Goal: Task Accomplishment & Management: Complete application form

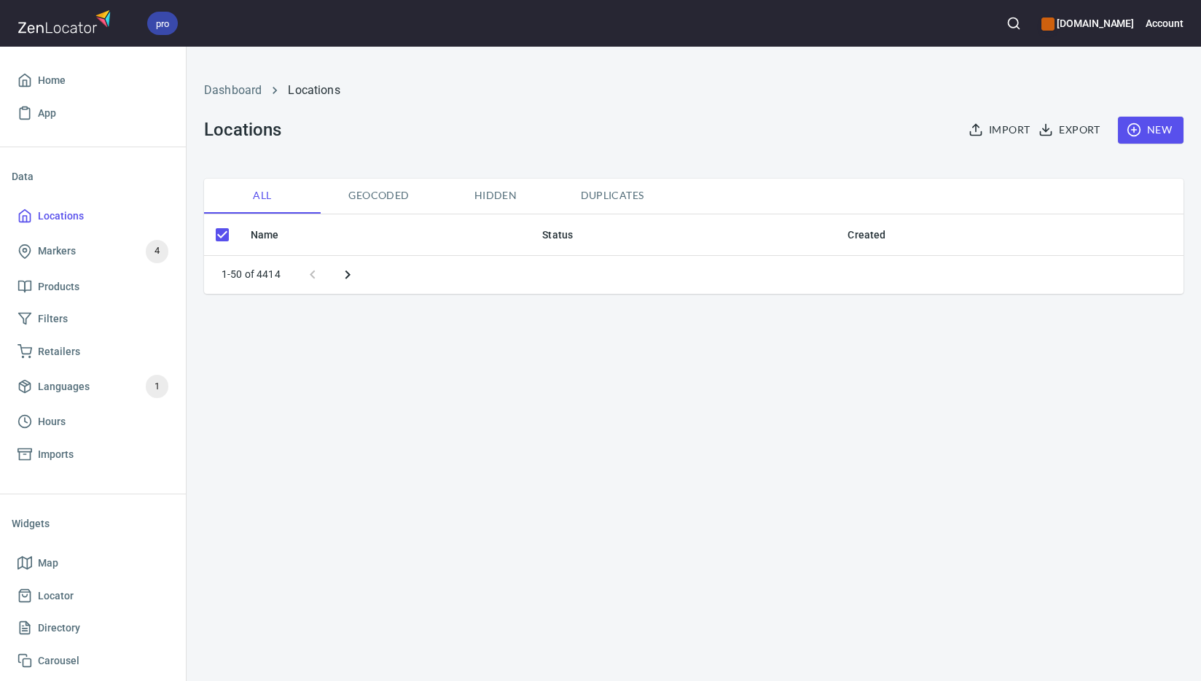
checkbox input "false"
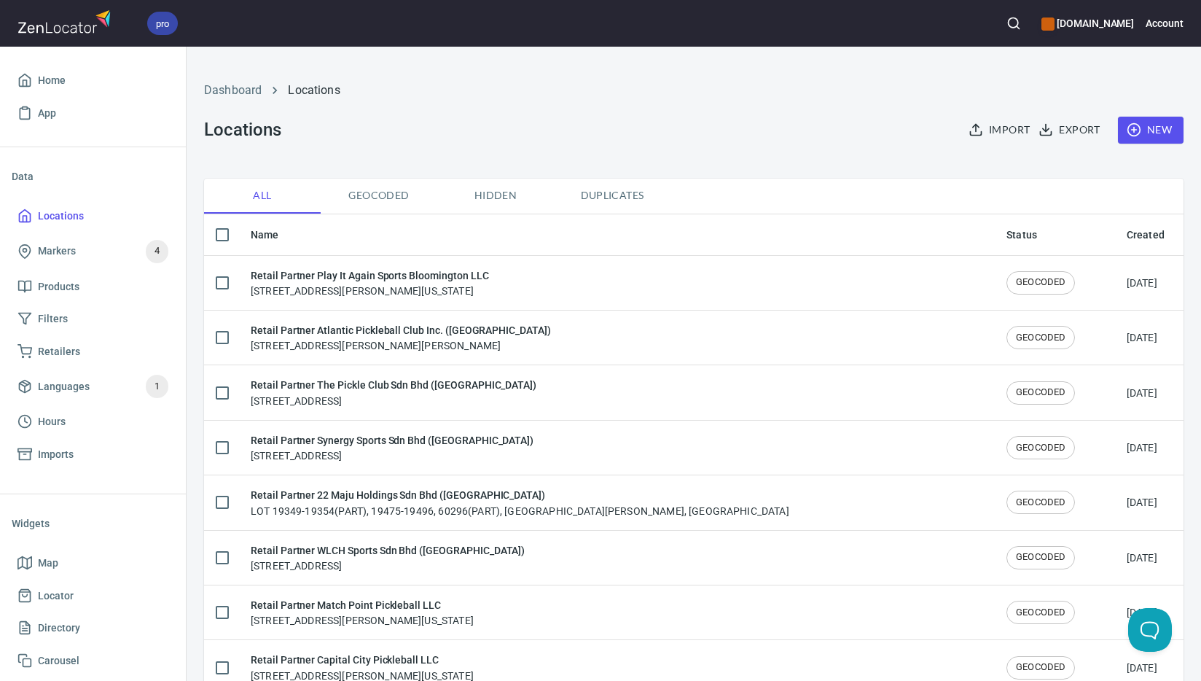
click at [1131, 135] on span "New" at bounding box center [1151, 130] width 42 height 18
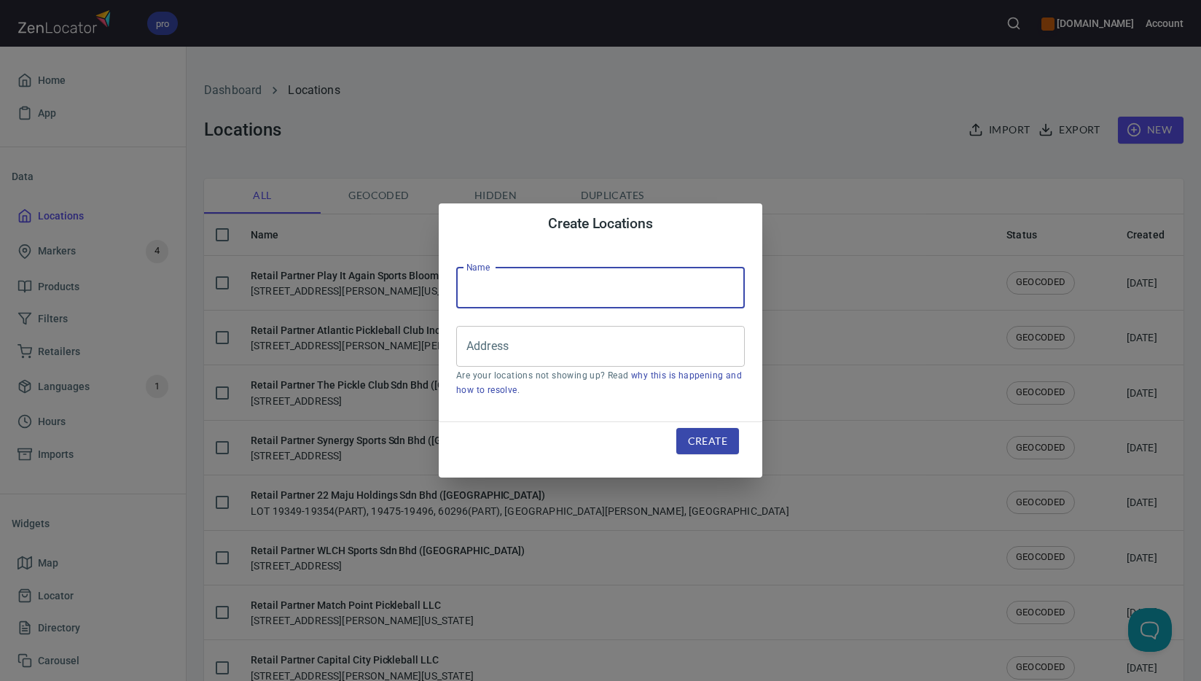
click at [546, 294] on input "text" at bounding box center [600, 287] width 289 height 41
paste input "Global Pickleball Sport Academy LLC (d.b.a. [GEOGRAPHIC_DATA] - [GEOGRAPHIC_DAT…"
type input "Retail Partner Global Pickleball Sport Academy LLC (d.b.a. [GEOGRAPHIC_DATA] - …"
click at [640, 350] on input "Address" at bounding box center [590, 346] width 254 height 28
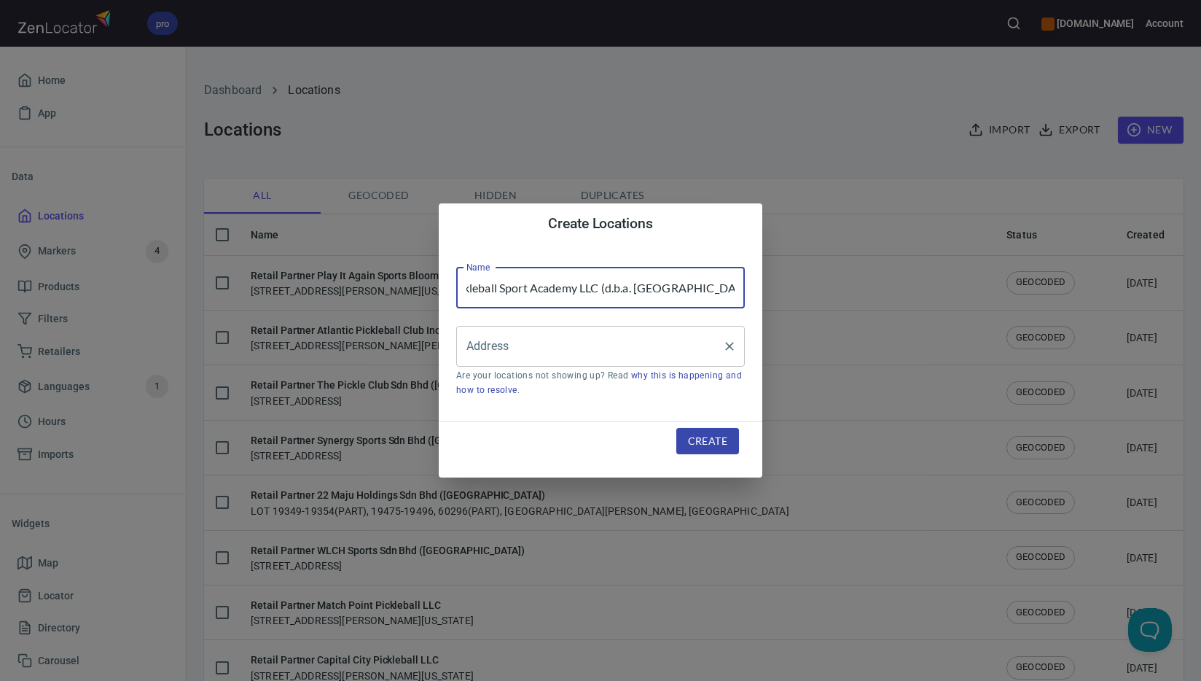
scroll to position [0, 0]
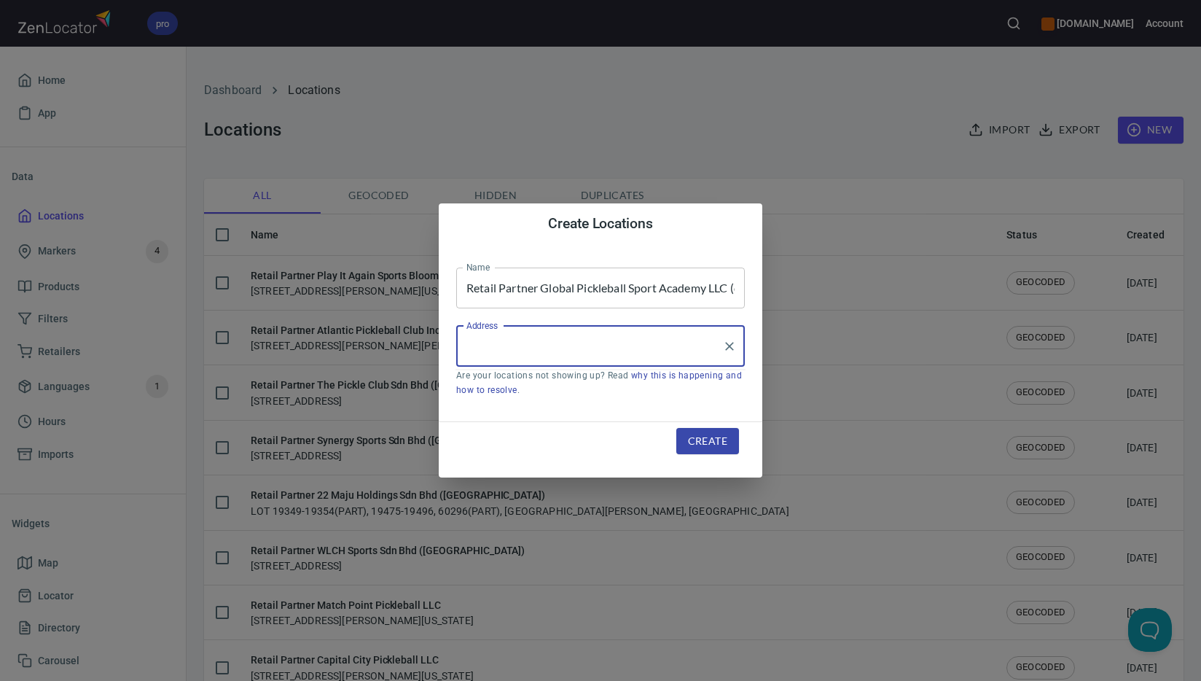
paste input "Hangar 4 - [GEOGRAPHIC_DATA]"
click at [640, 343] on input "Hangar 4 - [GEOGRAPHIC_DATA]" at bounding box center [590, 346] width 254 height 28
paste input "Port Rashid"
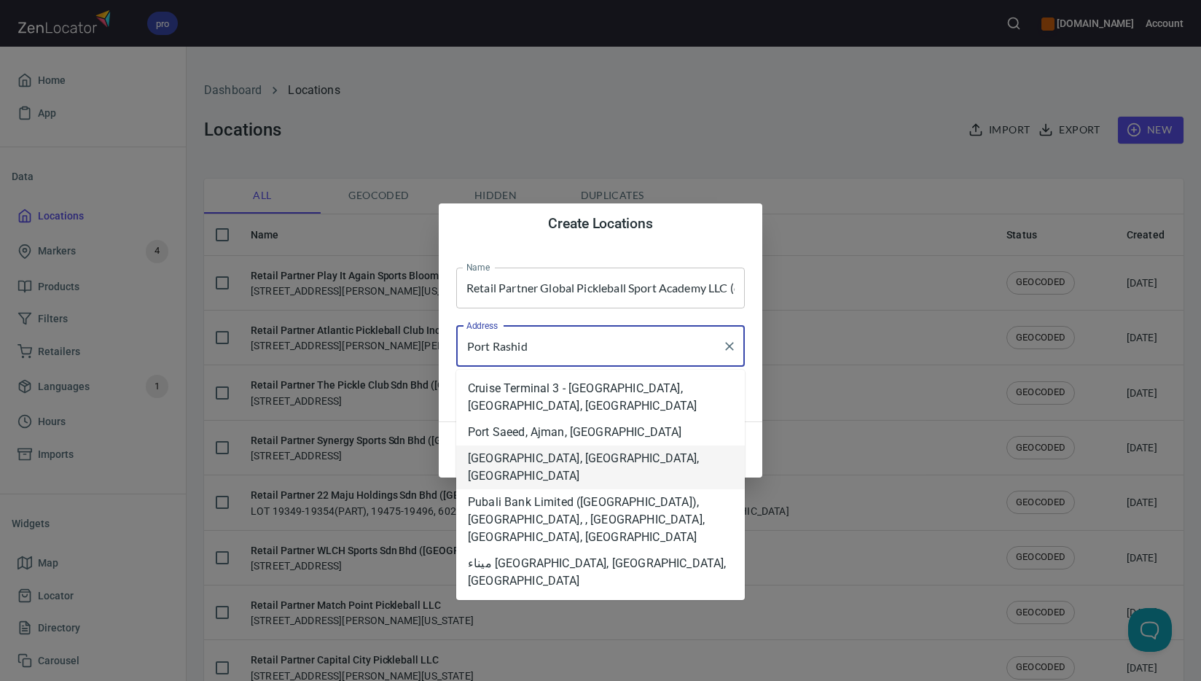
click at [635, 450] on li "[GEOGRAPHIC_DATA], [GEOGRAPHIC_DATA], [GEOGRAPHIC_DATA]" at bounding box center [600, 467] width 289 height 44
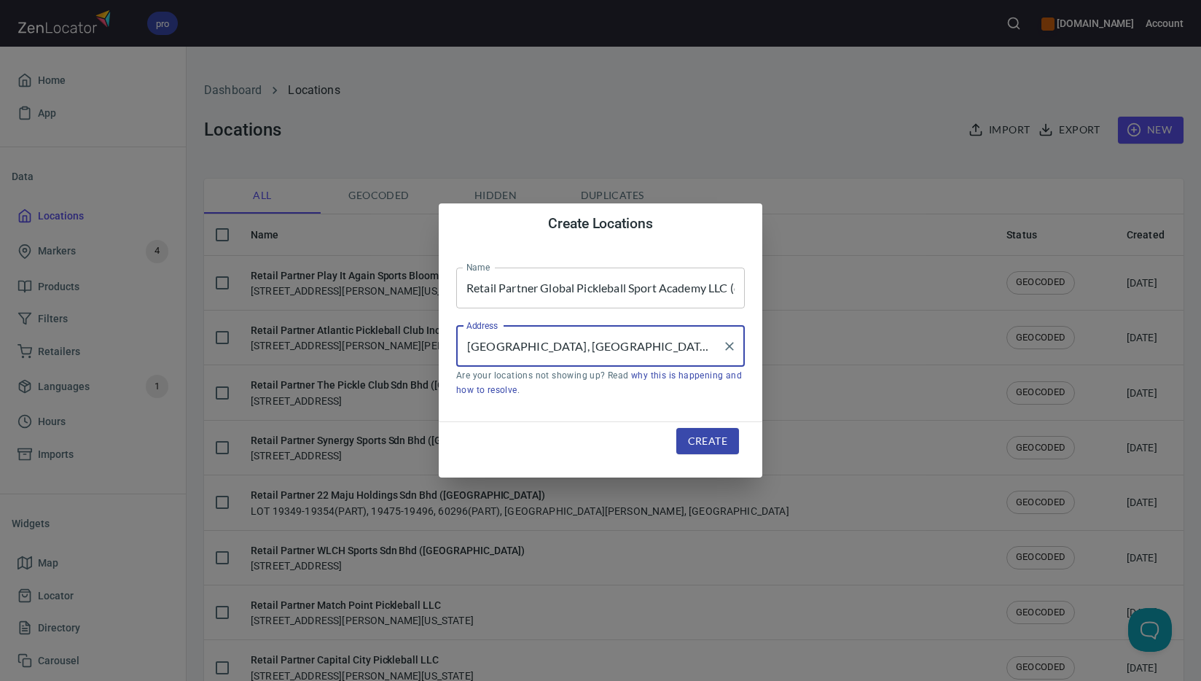
type input "[GEOGRAPHIC_DATA], [GEOGRAPHIC_DATA], [GEOGRAPHIC_DATA]"
click at [726, 447] on span "Create" at bounding box center [707, 441] width 39 height 18
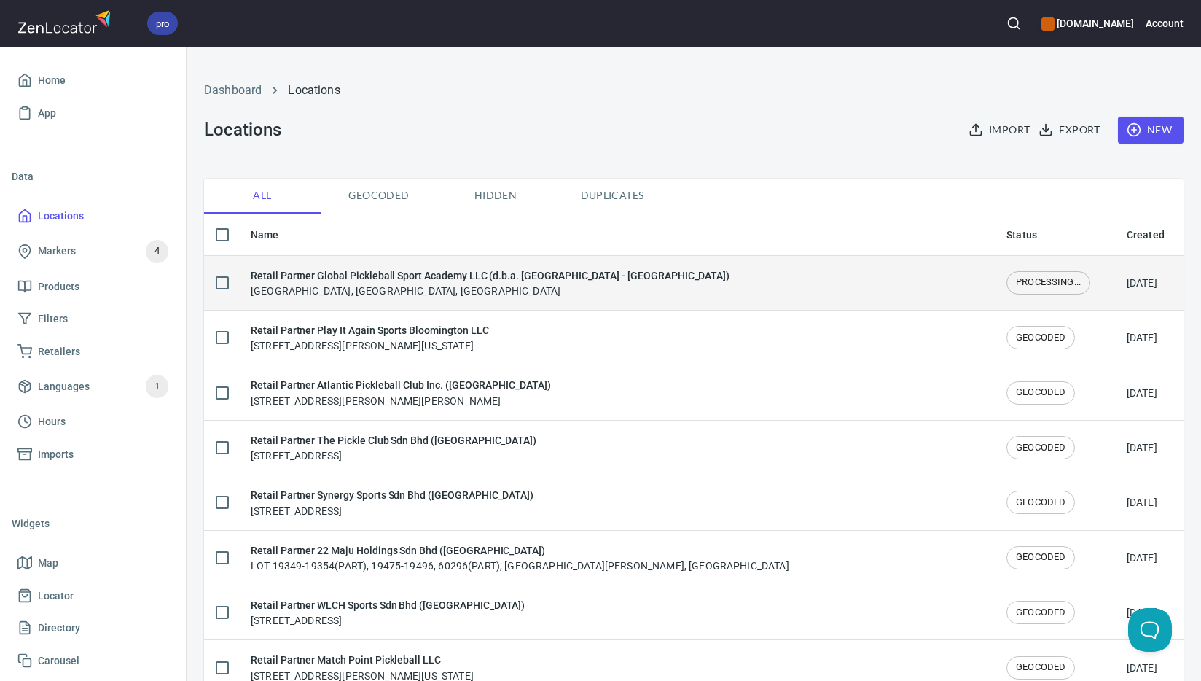
click at [499, 289] on div "Retail Partner Global Pickleball Sport Academy LLC (d.b.a. PickleTurf - [GEOGRA…" at bounding box center [490, 282] width 479 height 31
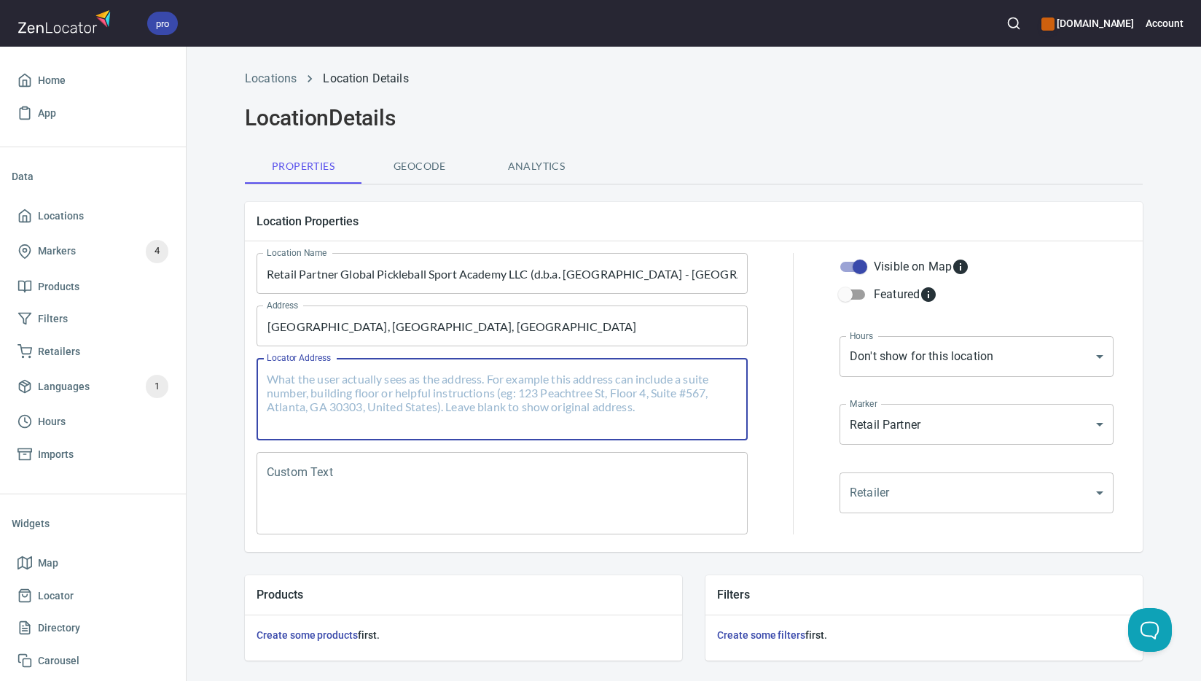
click at [439, 376] on textarea "Locator Address" at bounding box center [502, 399] width 471 height 55
paste textarea "Hangar [STREET_ADDRESS]"
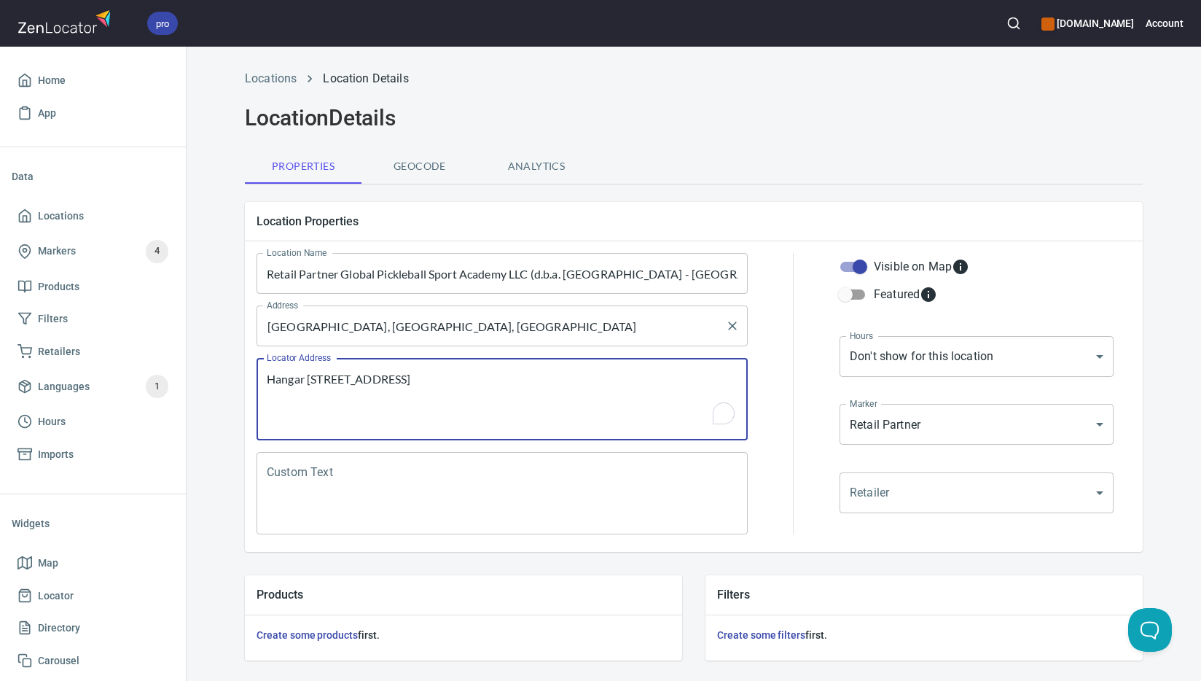
scroll to position [132, 0]
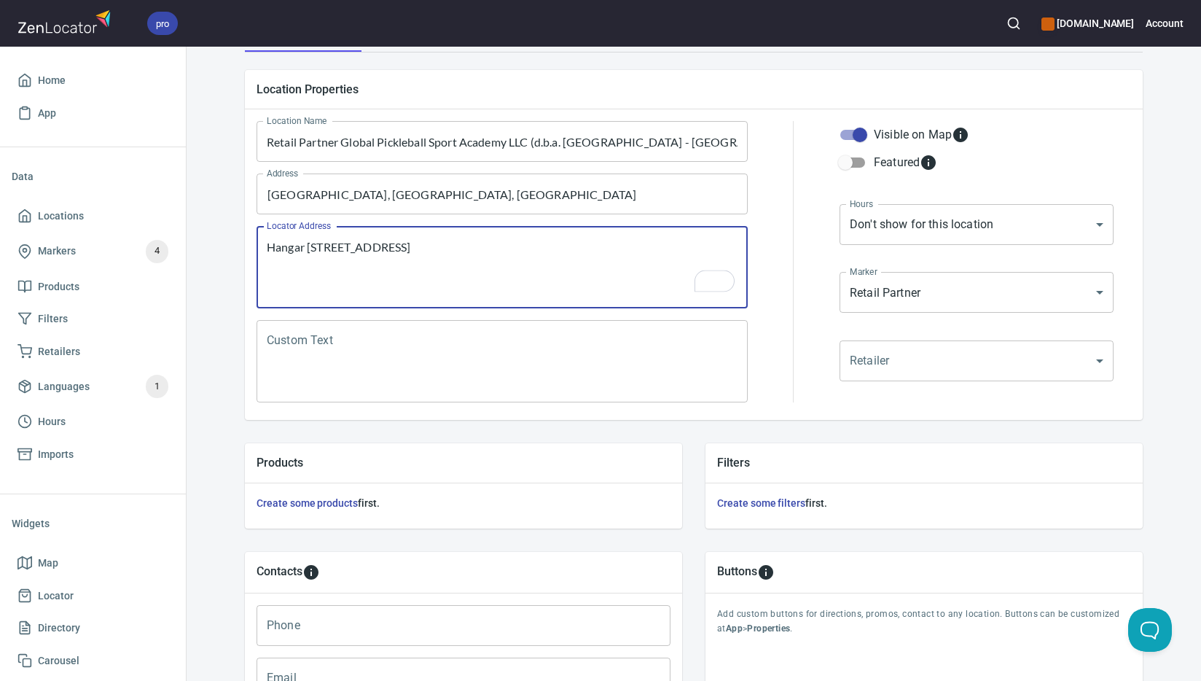
type textarea "Hangar [STREET_ADDRESS]"
click at [543, 358] on textarea "Custom Text" at bounding box center [502, 361] width 471 height 55
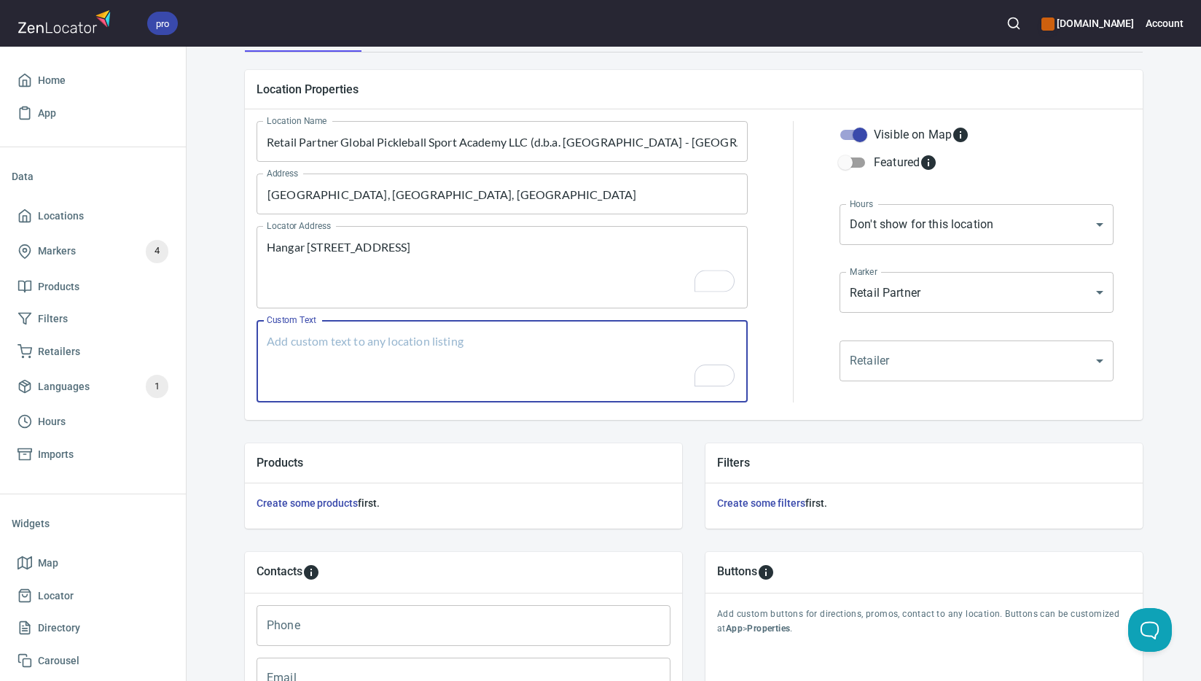
paste textarea "Brands Carried: SelkirkJoola Return Policy:"
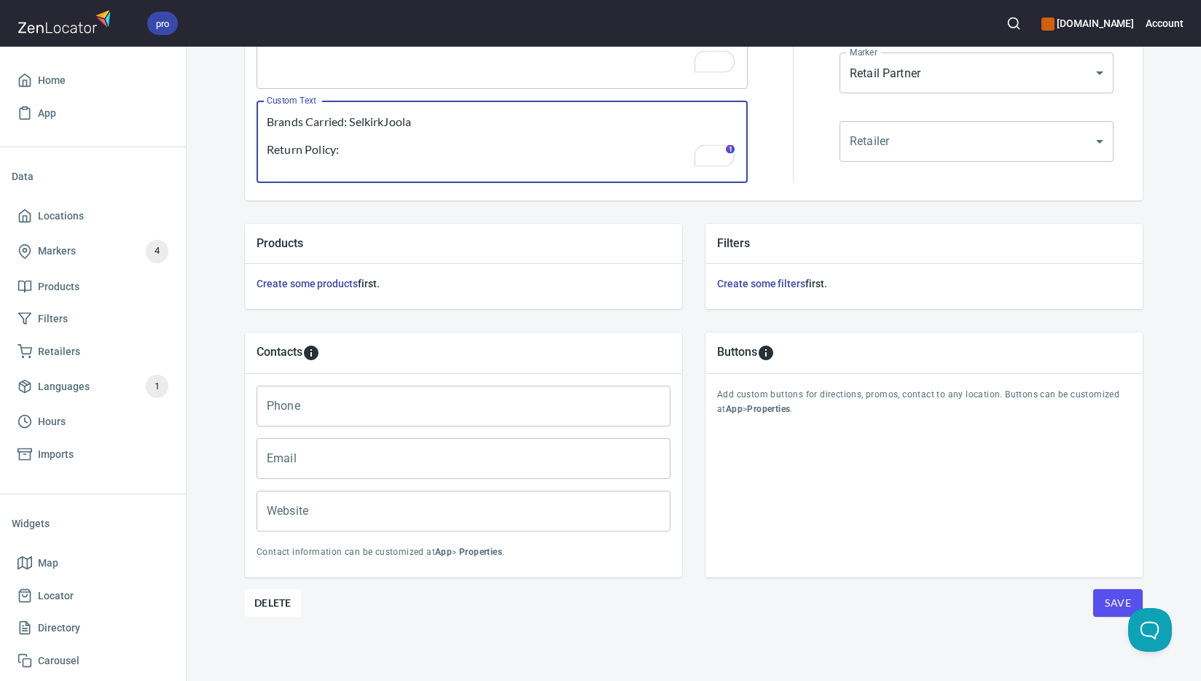
scroll to position [351, 0]
type textarea "Brands Carried: SelkirkJoola Return Policy:"
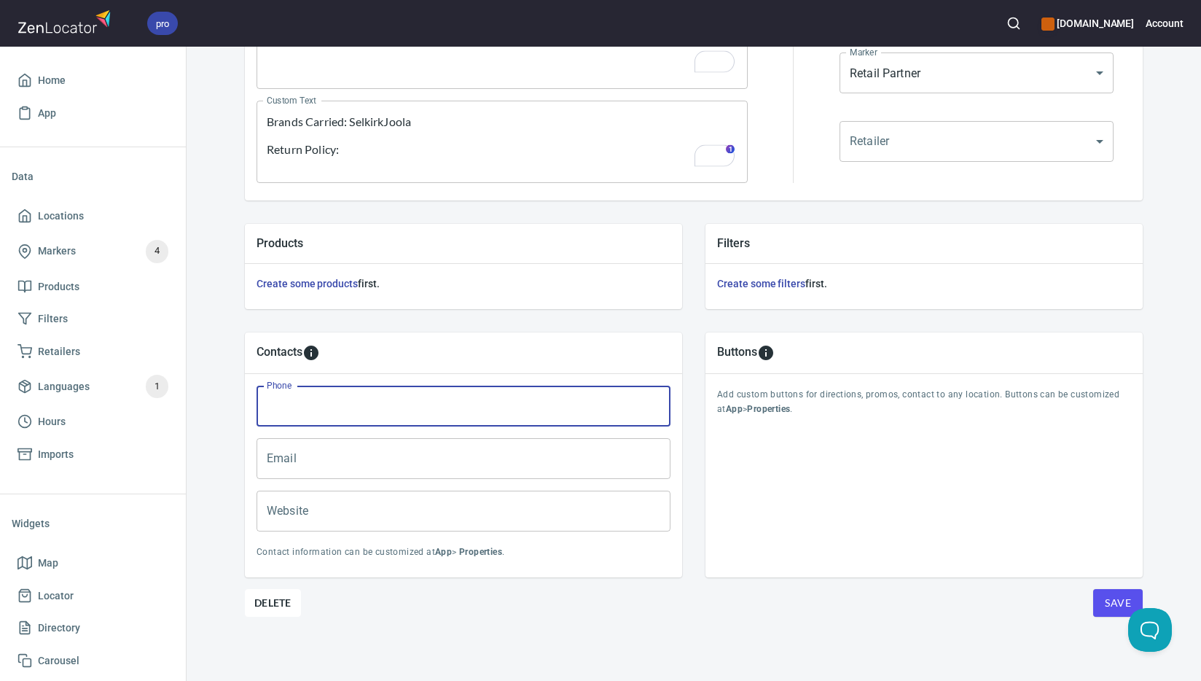
click at [498, 401] on input "Phone" at bounding box center [464, 406] width 414 height 41
paste input "[PHONE_NUMBER]"
type input "[PHONE_NUMBER]"
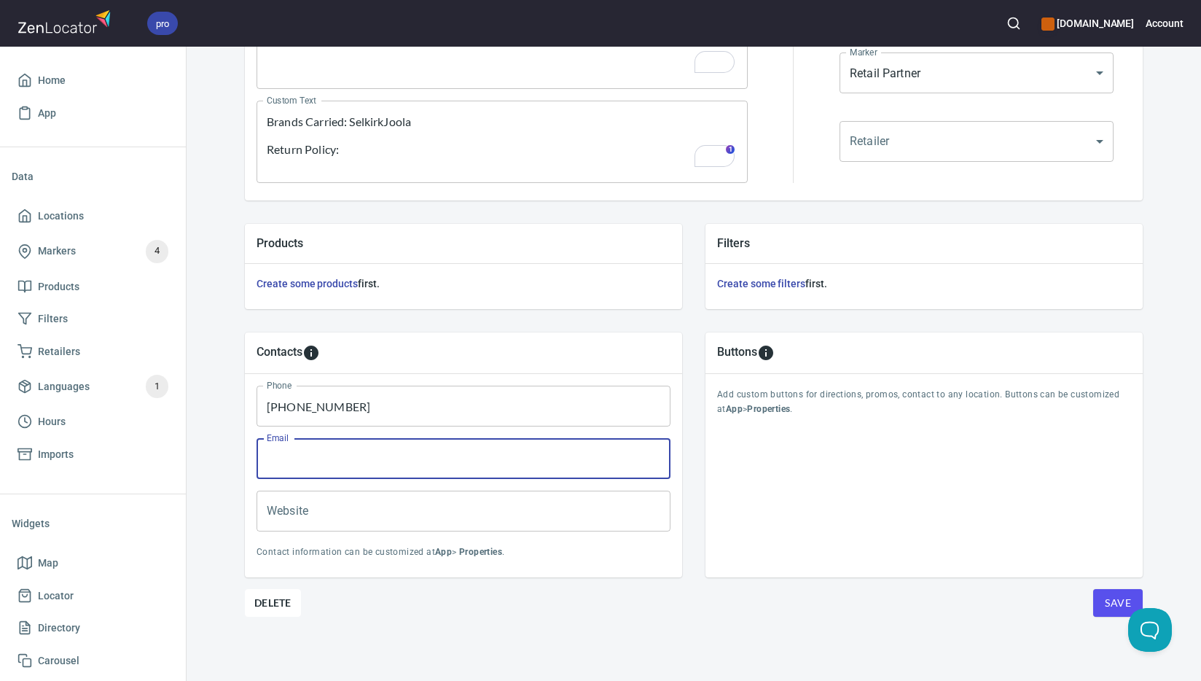
paste input "[EMAIL_ADDRESS][DOMAIN_NAME]"
type input "[EMAIL_ADDRESS][DOMAIN_NAME]"
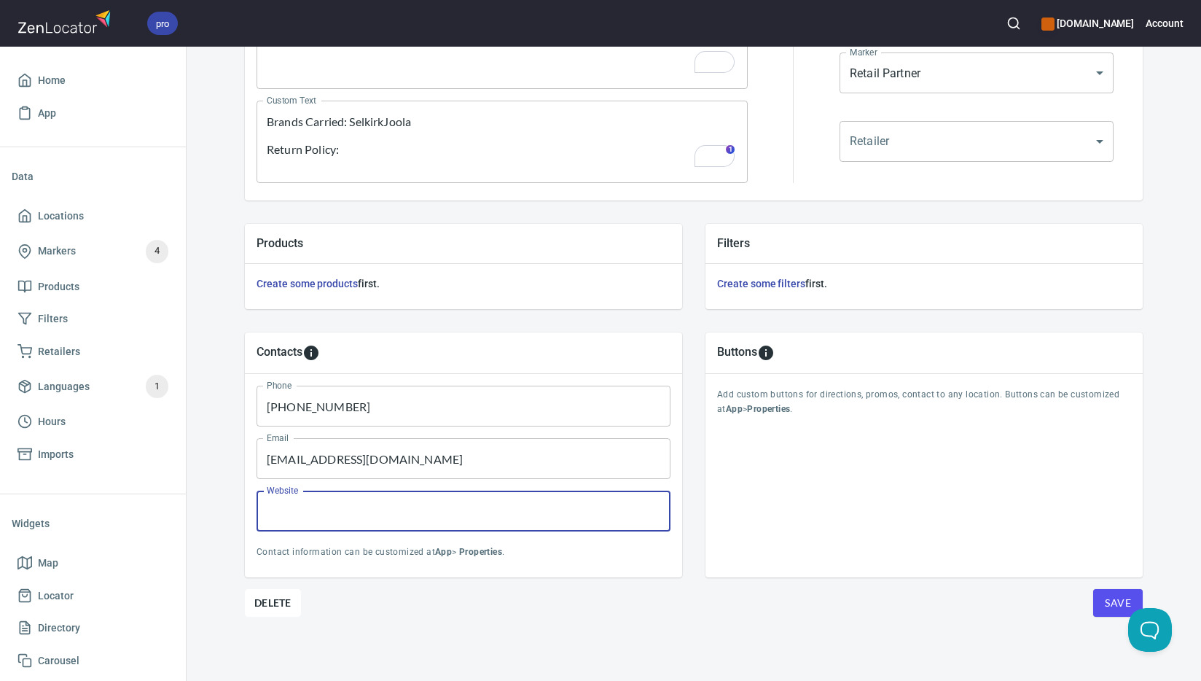
paste input "[DOMAIN_NAME]"
type input "[DOMAIN_NAME]"
click at [1112, 603] on span "Save" at bounding box center [1118, 603] width 26 height 18
